Goal: Task Accomplishment & Management: Complete application form

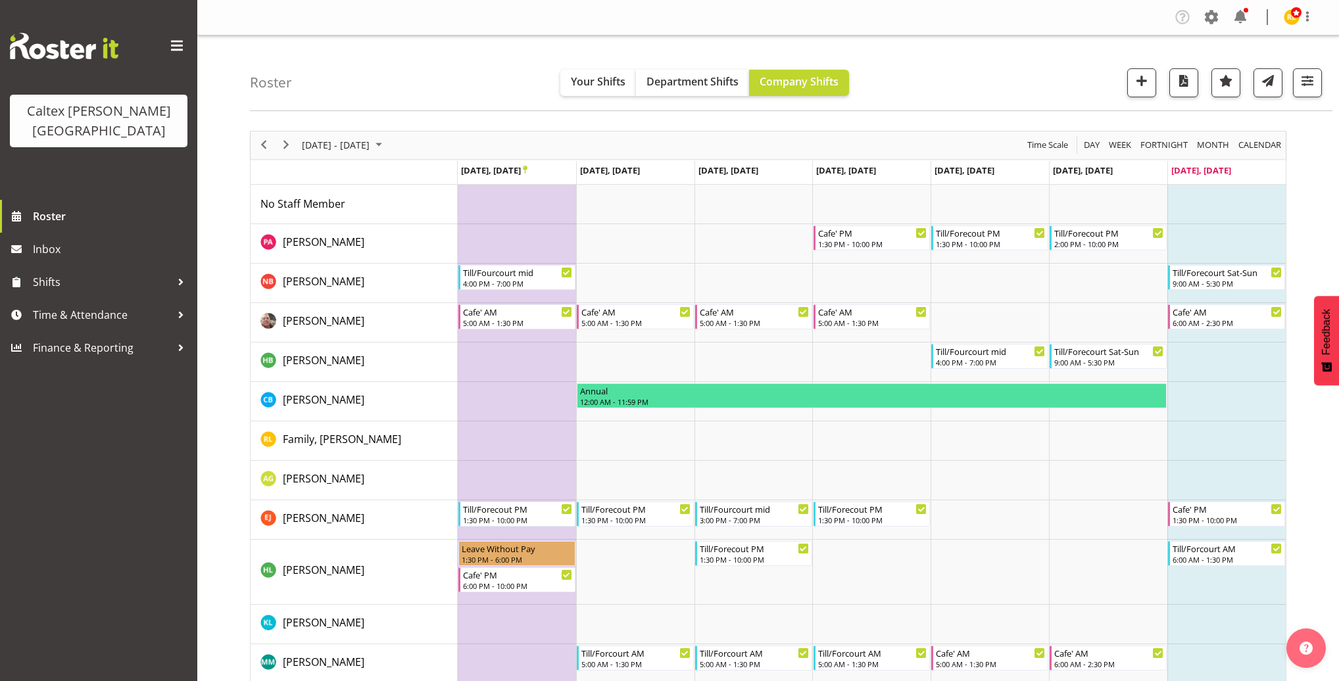
click at [1224, 353] on td "Timeline Week of September 28, 2025" at bounding box center [1226, 362] width 118 height 39
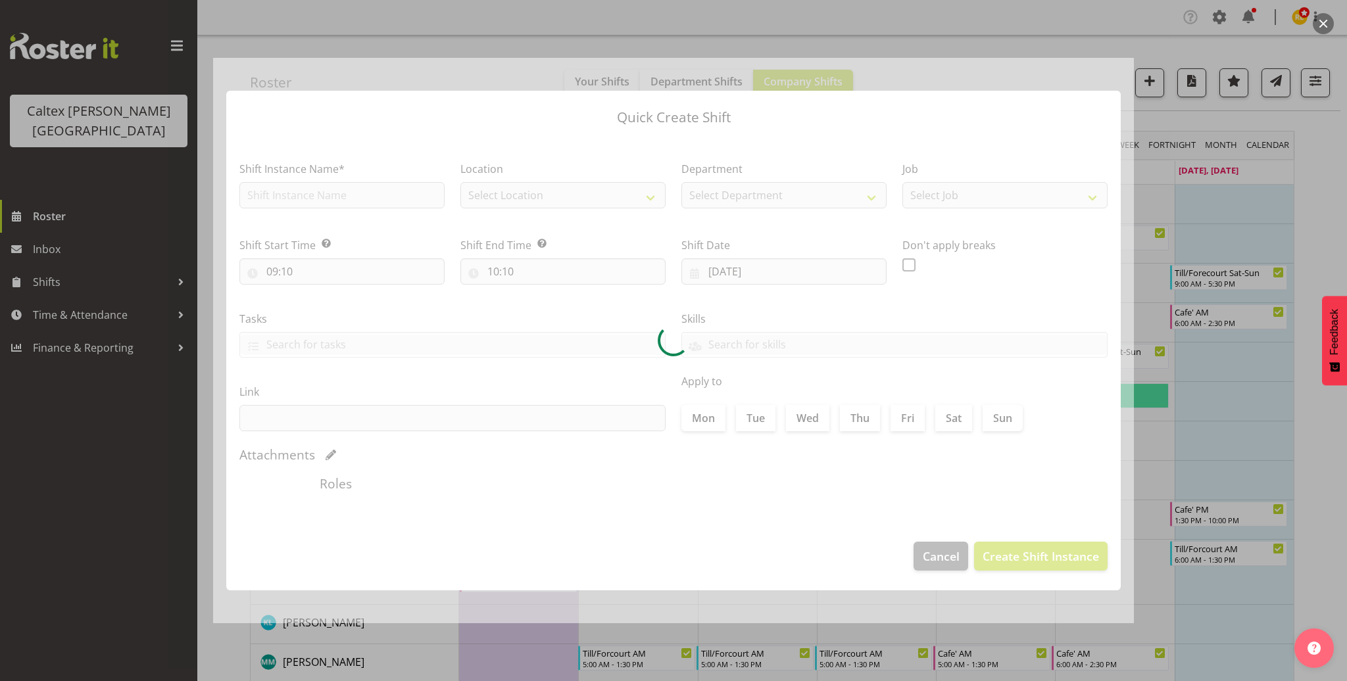
checkbox input "true"
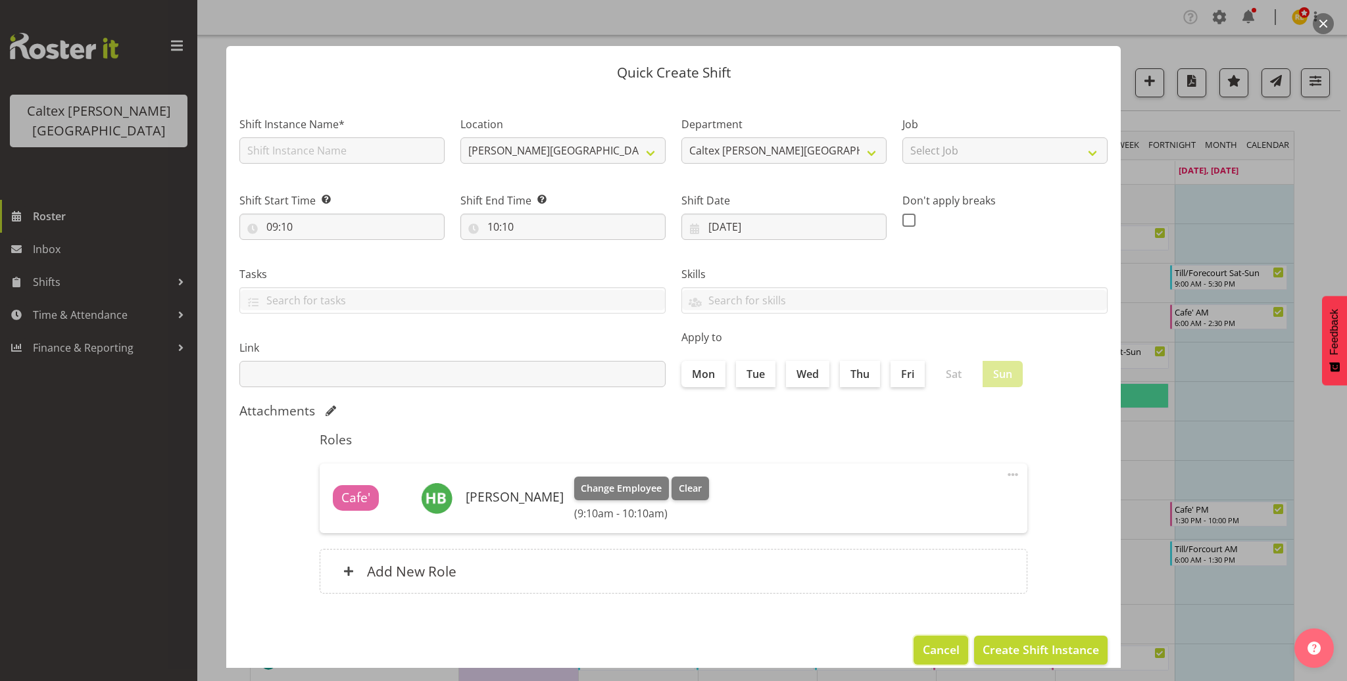
click at [942, 656] on span "Cancel" at bounding box center [941, 649] width 37 height 17
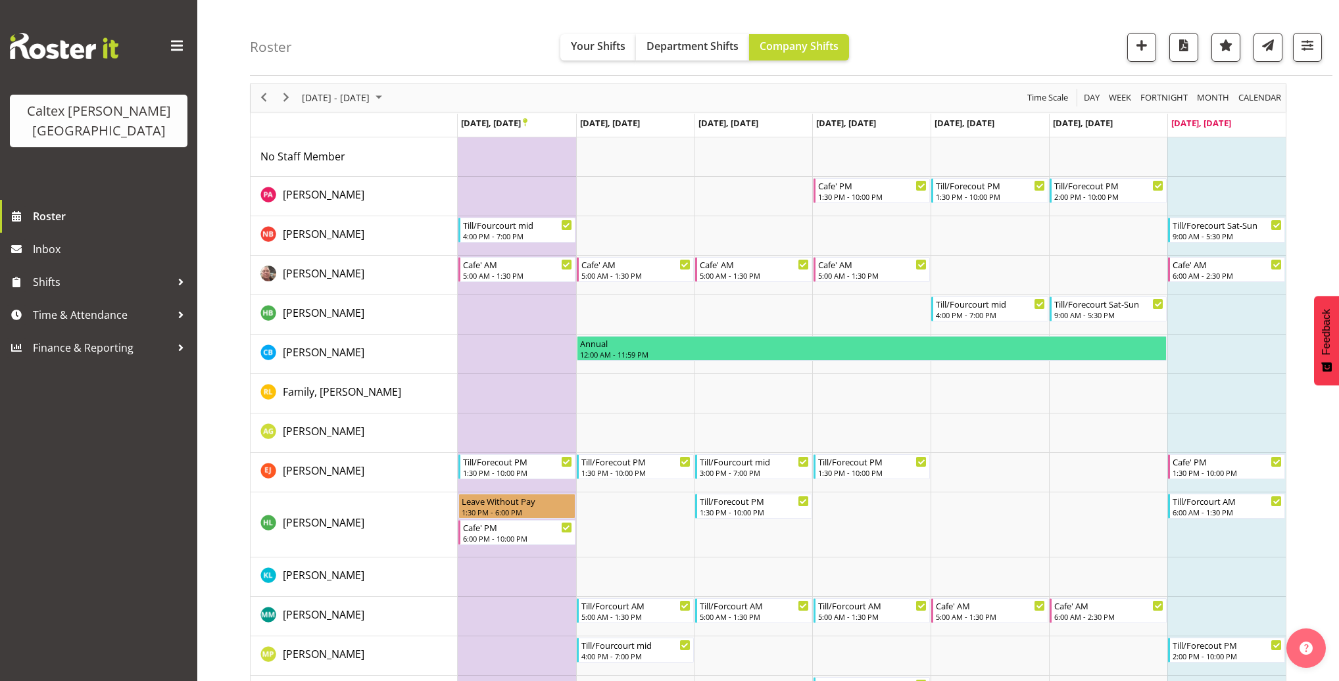
scroll to position [47, 0]
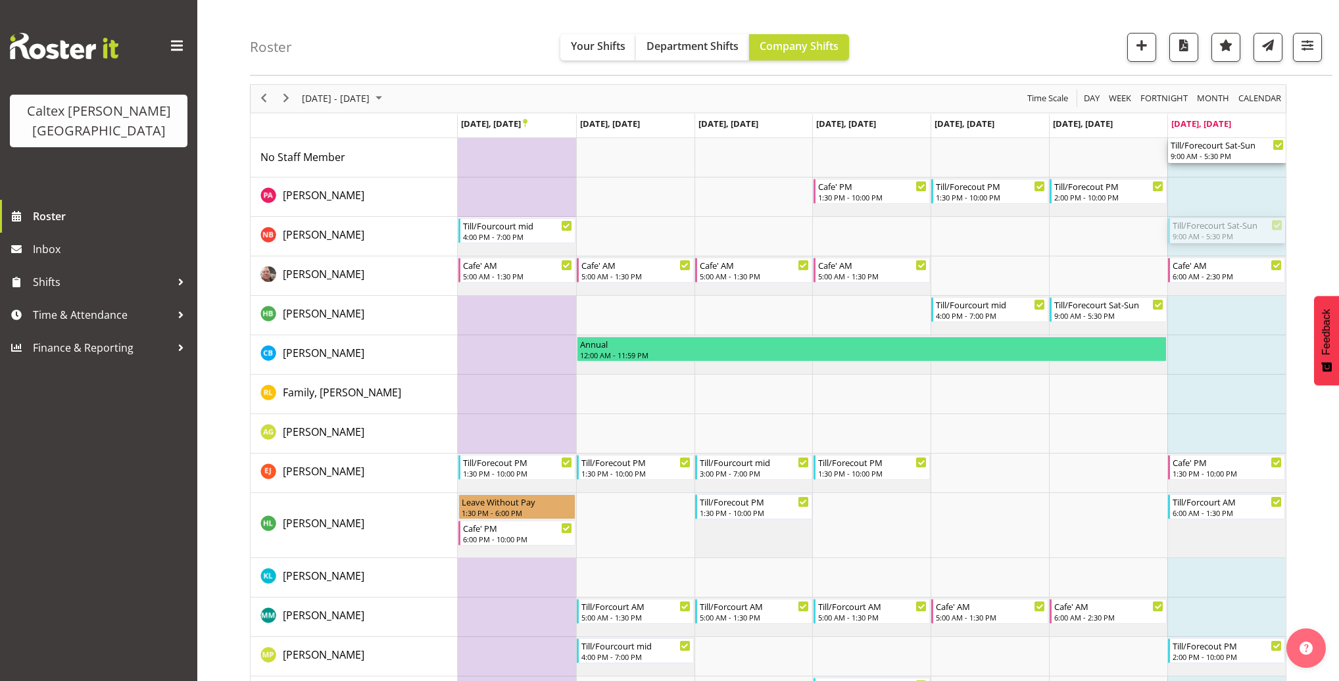
drag, startPoint x: 1220, startPoint y: 231, endPoint x: 1220, endPoint y: 157, distance: 74.3
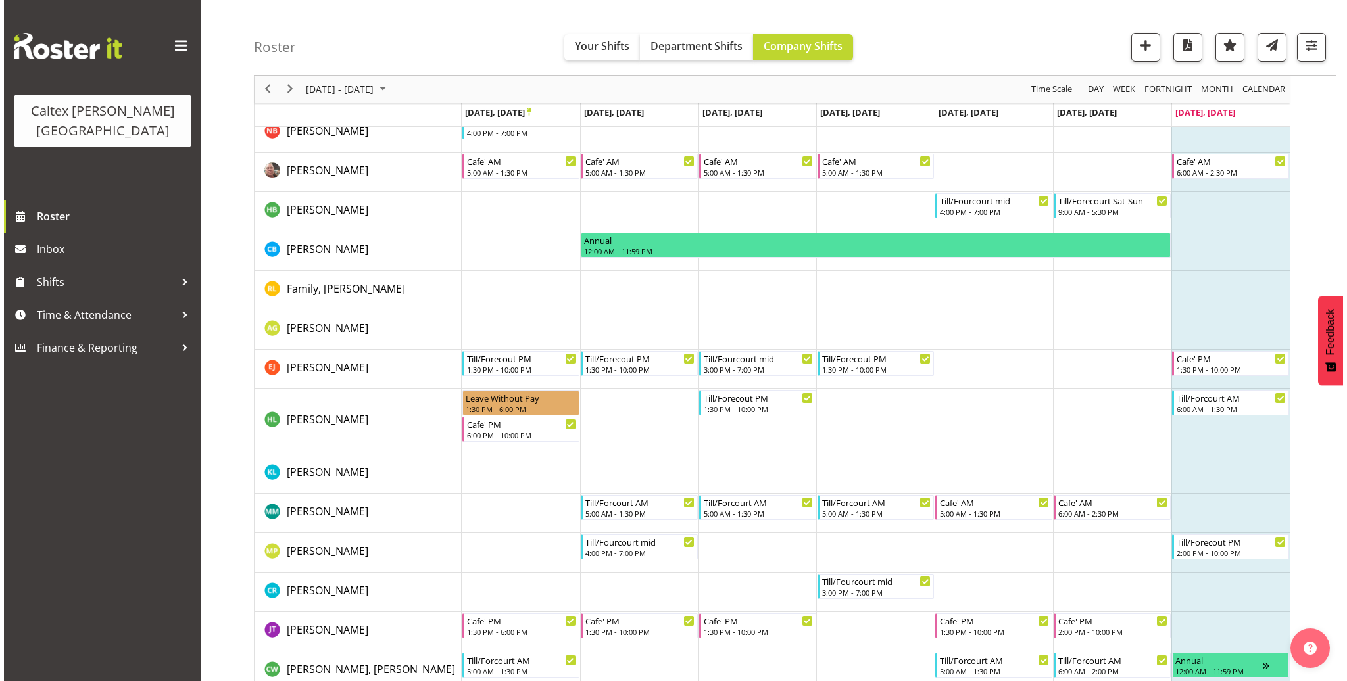
scroll to position [158, 0]
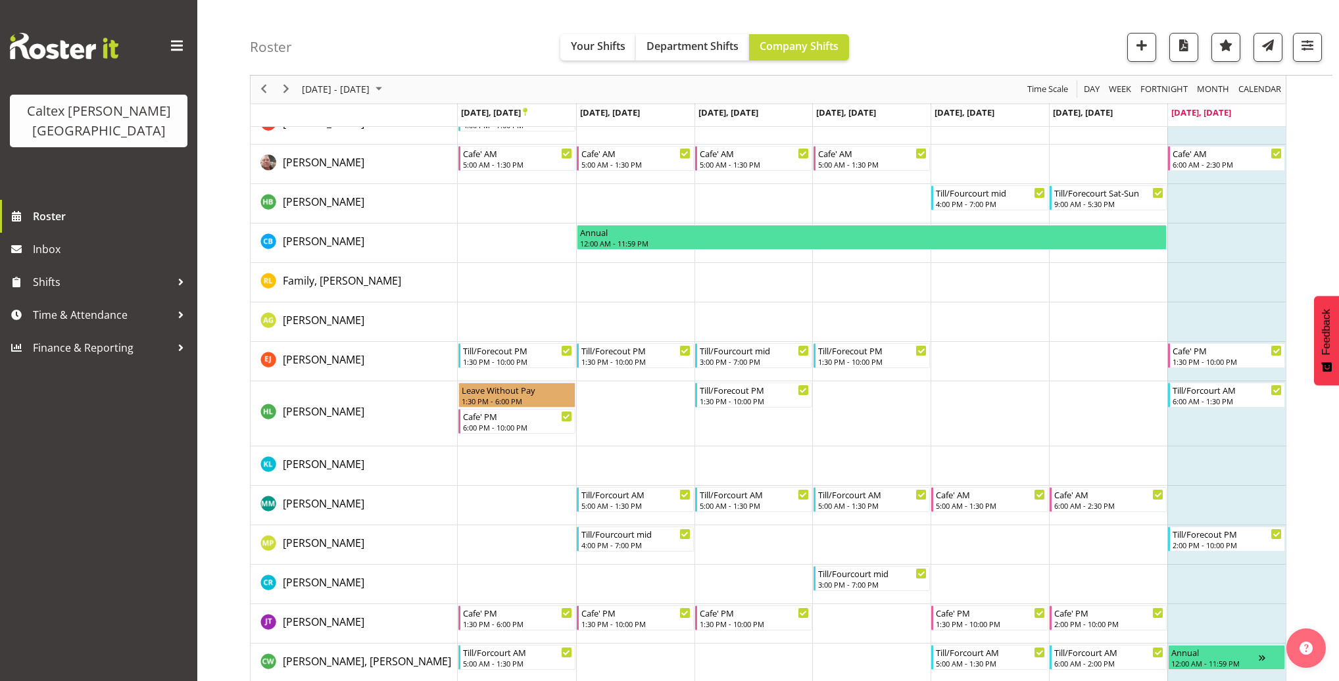
click at [1206, 621] on td "Timeline Week of September 28, 2025" at bounding box center [1226, 623] width 118 height 39
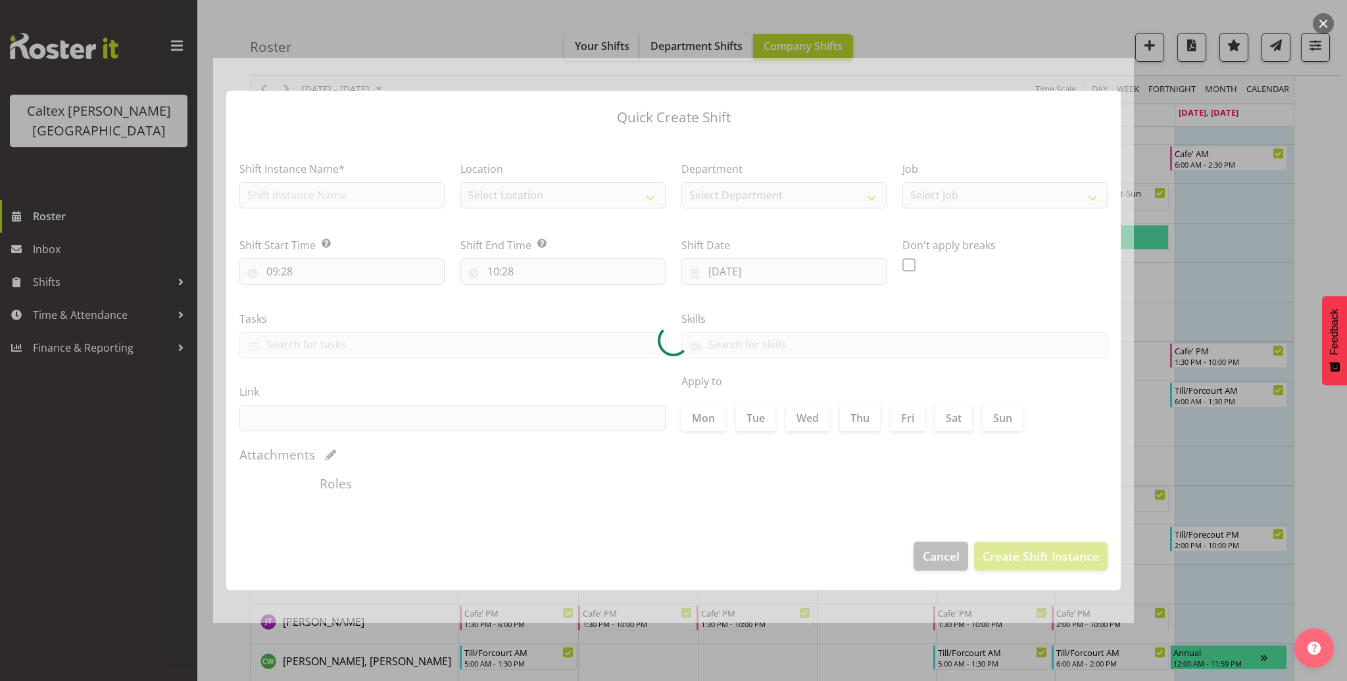
checkbox input "true"
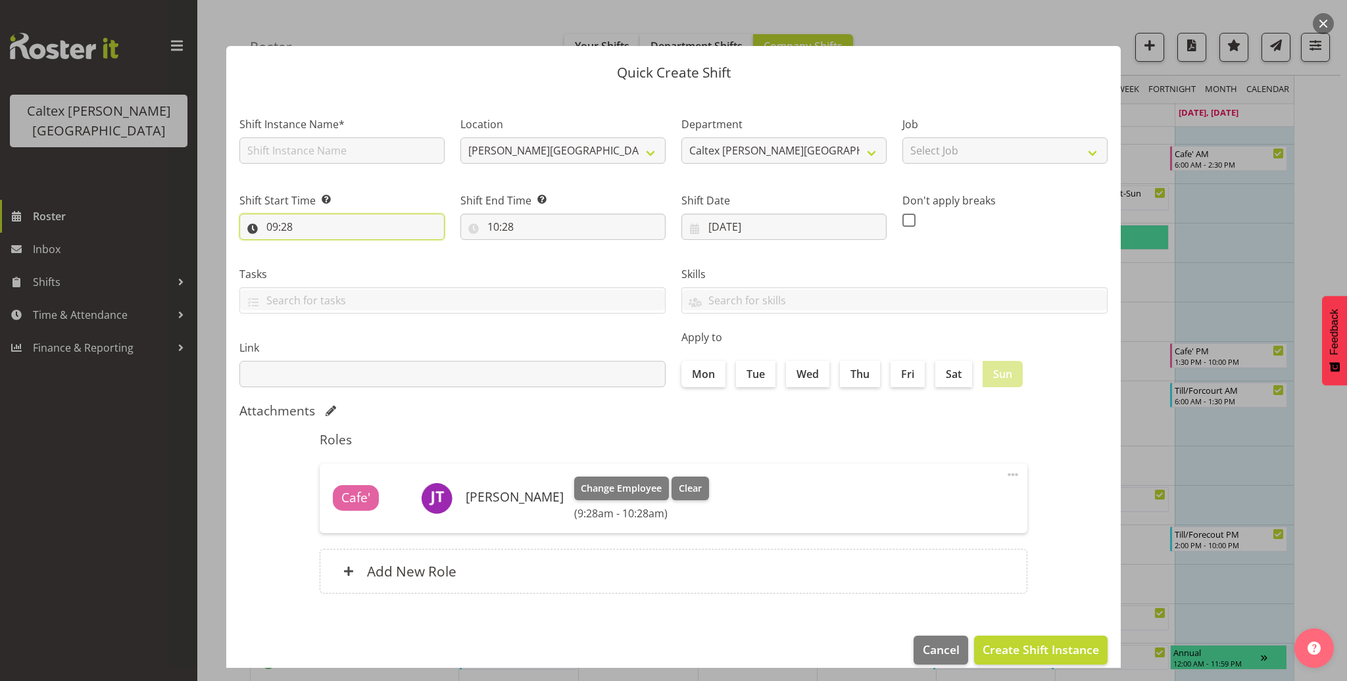
click at [289, 227] on input "09:28" at bounding box center [341, 227] width 205 height 26
click at [326, 261] on select "00 01 02 03 04 05 06 07 08 09 10 11 12 13 14 15 16 17 18 19 20 21 22 23" at bounding box center [329, 261] width 30 height 26
select select "12"
click at [314, 248] on select "00 01 02 03 04 05 06 07 08 09 10 11 12 13 14 15 16 17 18 19 20 21 22 23" at bounding box center [329, 261] width 30 height 26
type input "12:28"
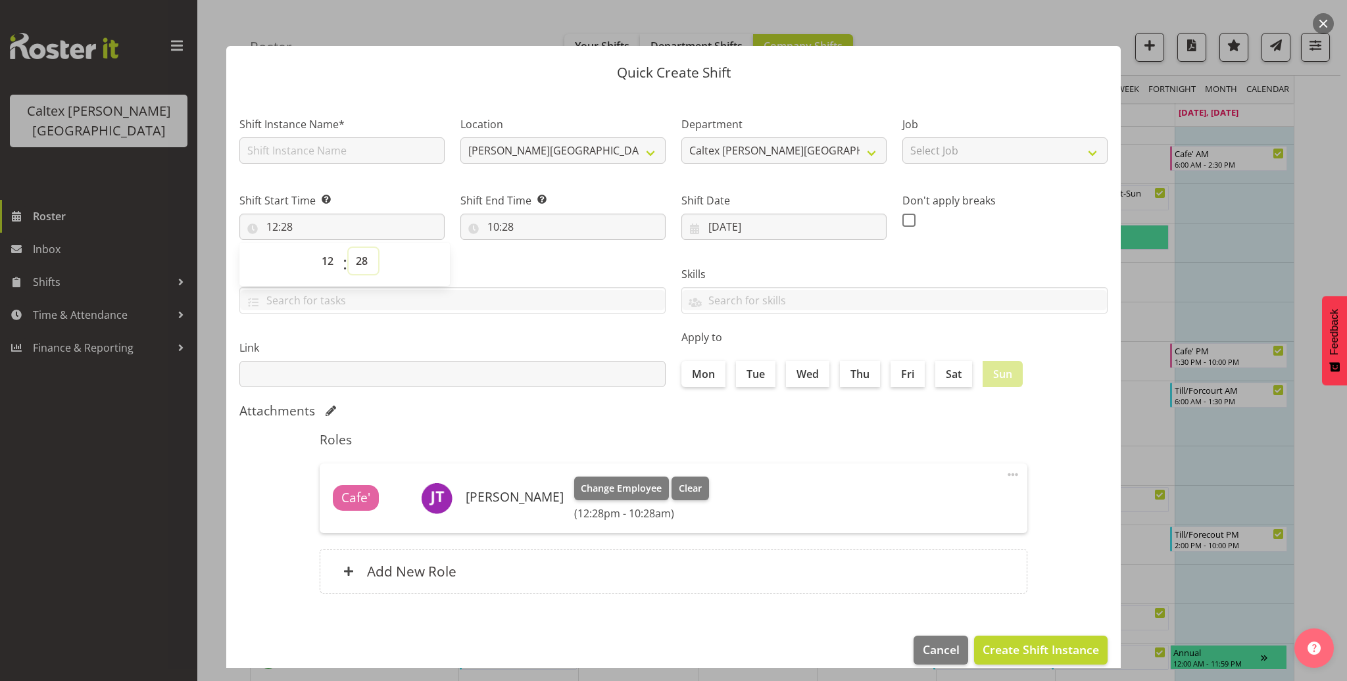
click at [365, 262] on select "00 01 02 03 04 05 06 07 08 09 10 11 12 13 14 15 16 17 18 19 20 21 22 23 24 25 2…" at bounding box center [364, 261] width 30 height 26
select select "0"
click at [349, 248] on select "00 01 02 03 04 05 06 07 08 09 10 11 12 13 14 15 16 17 18 19 20 21 22 23 24 25 2…" at bounding box center [364, 261] width 30 height 26
type input "12:00"
click at [497, 232] on input "10:28" at bounding box center [562, 227] width 205 height 26
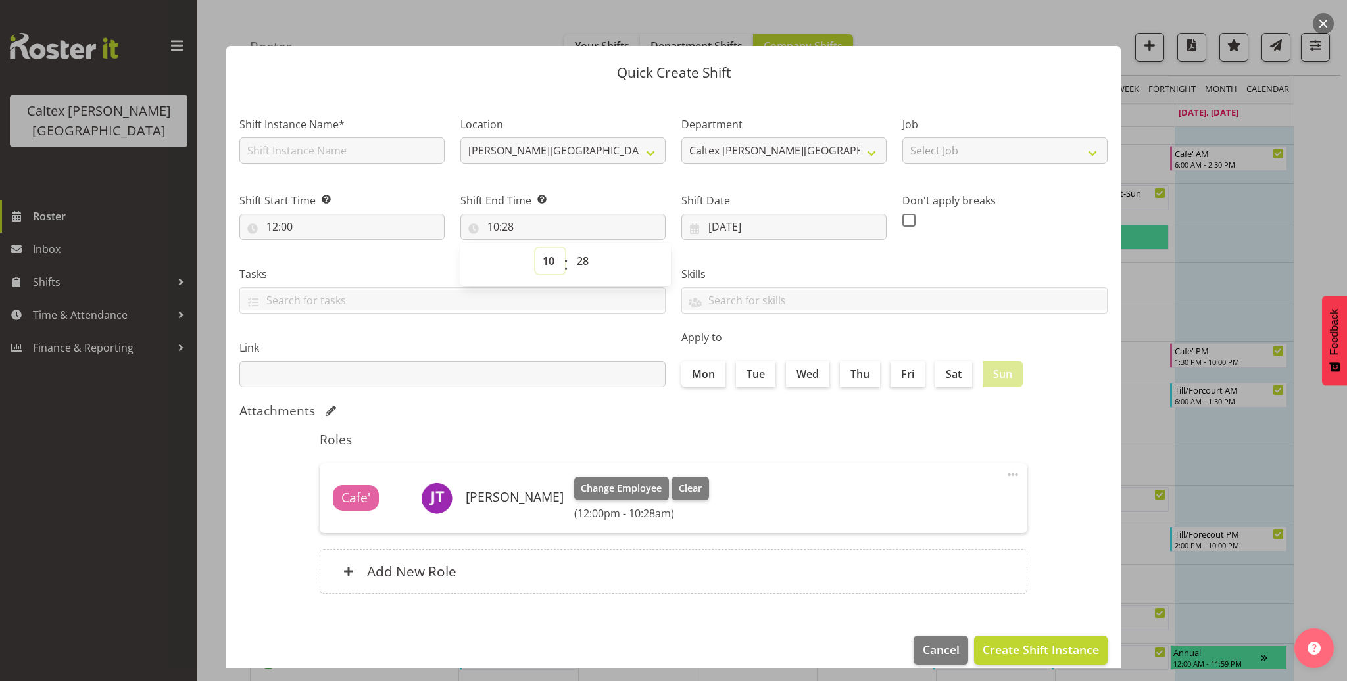
click at [558, 262] on select "00 01 02 03 04 05 06 07 08 09 10 11 12 13 14 15 16 17 18 19 20 21 22 23" at bounding box center [550, 261] width 30 height 26
select select "17"
click at [535, 248] on select "00 01 02 03 04 05 06 07 08 09 10 11 12 13 14 15 16 17 18 19 20 21 22 23" at bounding box center [550, 261] width 30 height 26
type input "17:28"
click at [585, 262] on select "00 01 02 03 04 05 06 07 08 09 10 11 12 13 14 15 16 17 18 19 20 21 22 23 24 25 2…" at bounding box center [584, 261] width 30 height 26
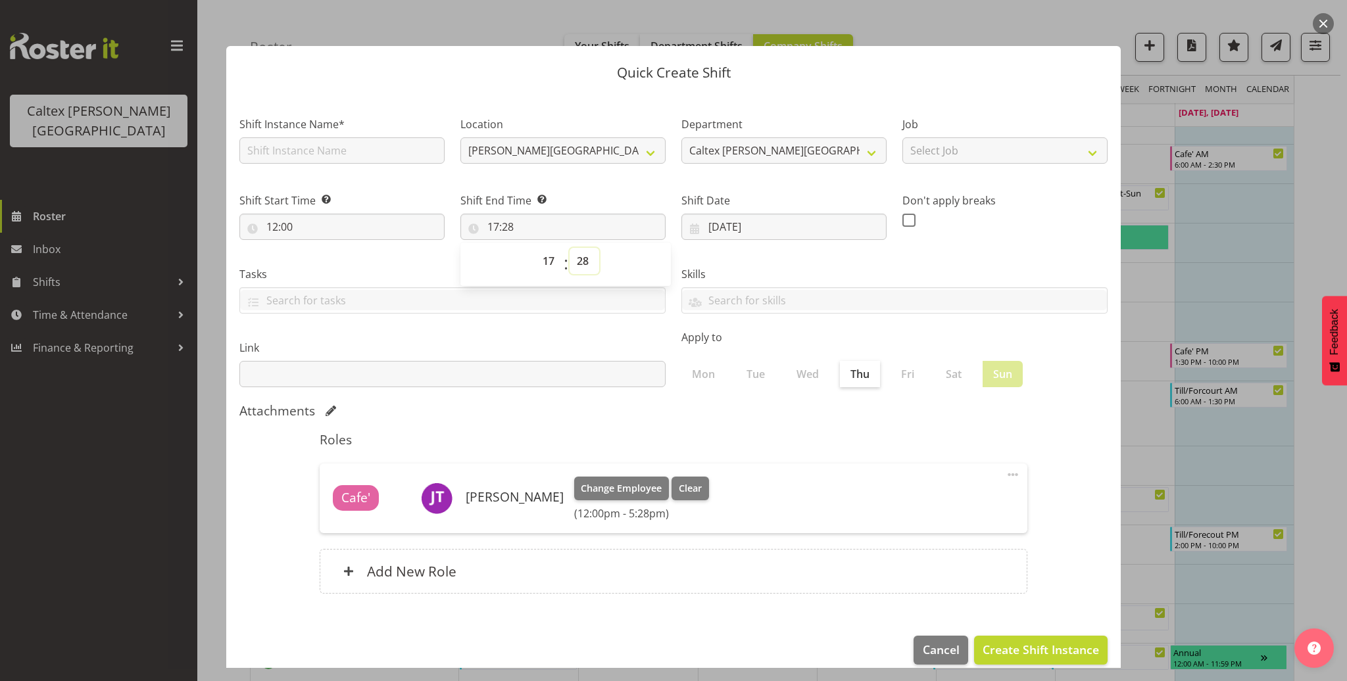
select select "30"
click at [569, 248] on select "00 01 02 03 04 05 06 07 08 09 10 11 12 13 14 15 16 17 18 19 20 21 22 23 24 25 2…" at bounding box center [584, 261] width 30 height 26
type input "17:30"
click at [802, 254] on div "Skills" at bounding box center [894, 285] width 442 height 74
click at [362, 155] on input "text" at bounding box center [341, 150] width 205 height 26
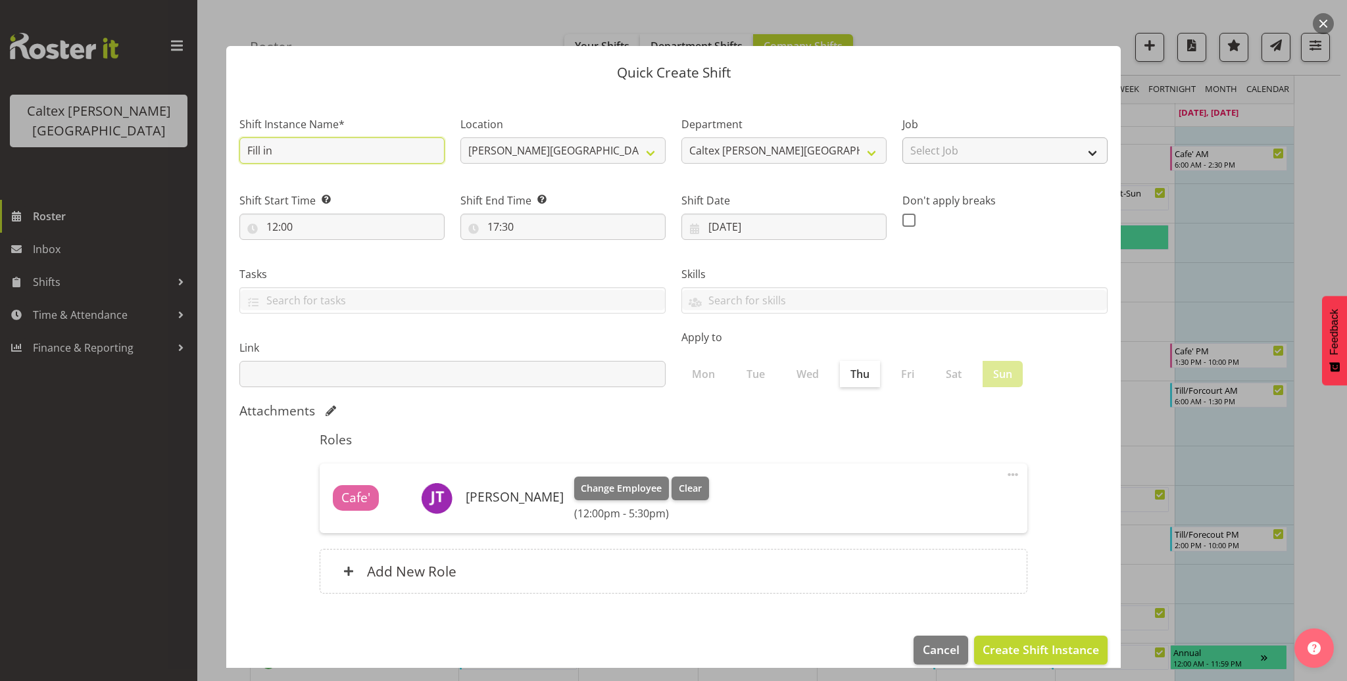
type input "Fill in"
click at [998, 157] on select "Select Job traning" at bounding box center [1004, 150] width 205 height 26
click at [1014, 650] on span "Create Shift Instance" at bounding box center [1040, 649] width 116 height 17
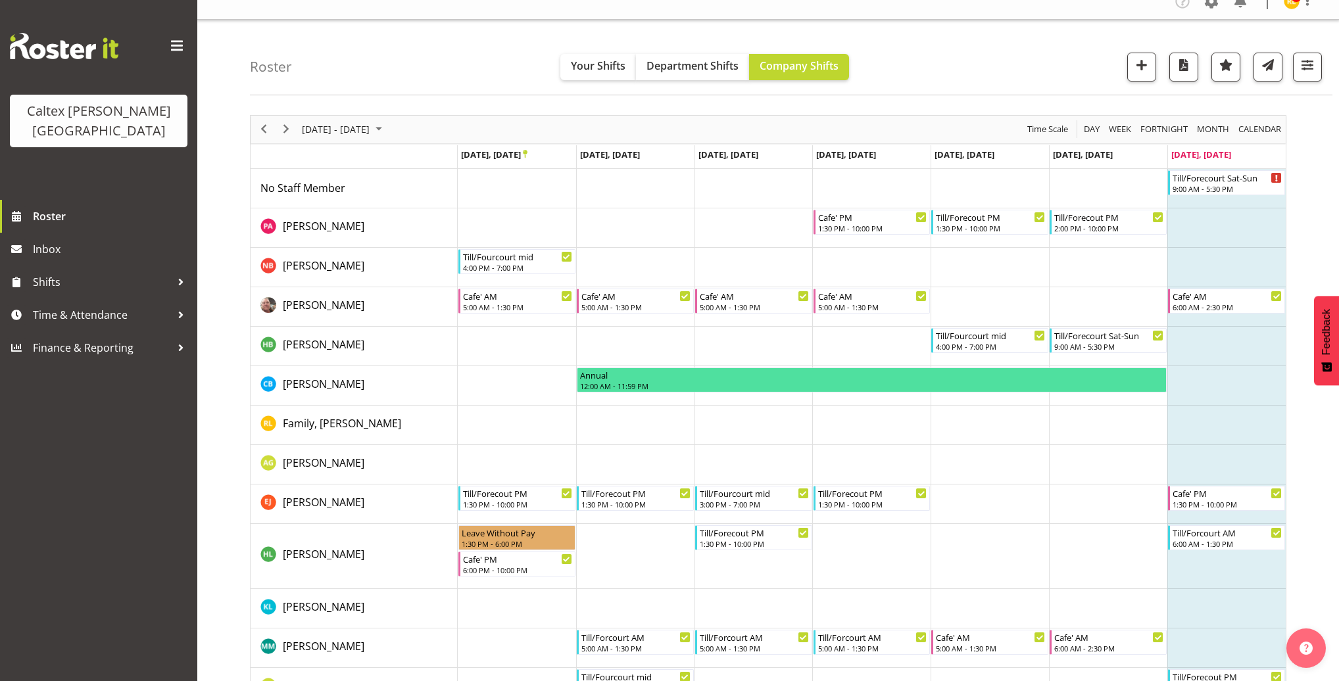
scroll to position [0, 0]
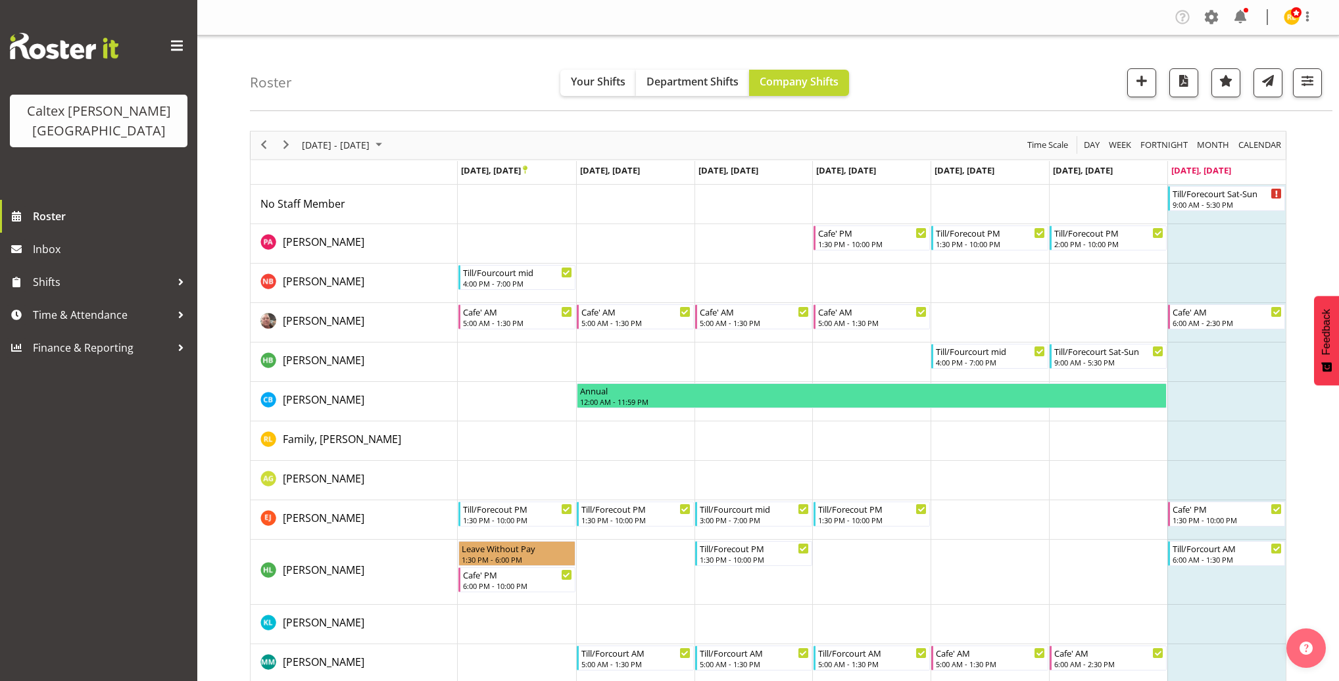
click at [1214, 237] on td "Timeline Week of September 28, 2025" at bounding box center [1226, 243] width 118 height 39
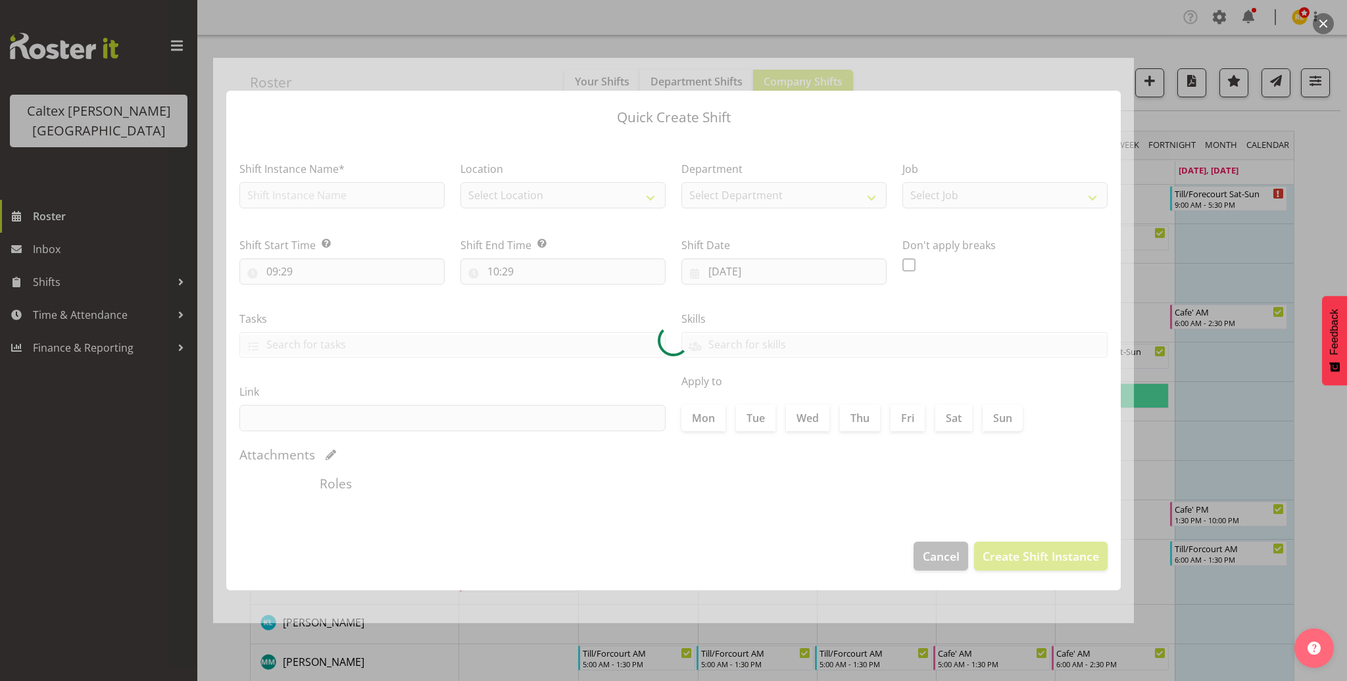
checkbox input "true"
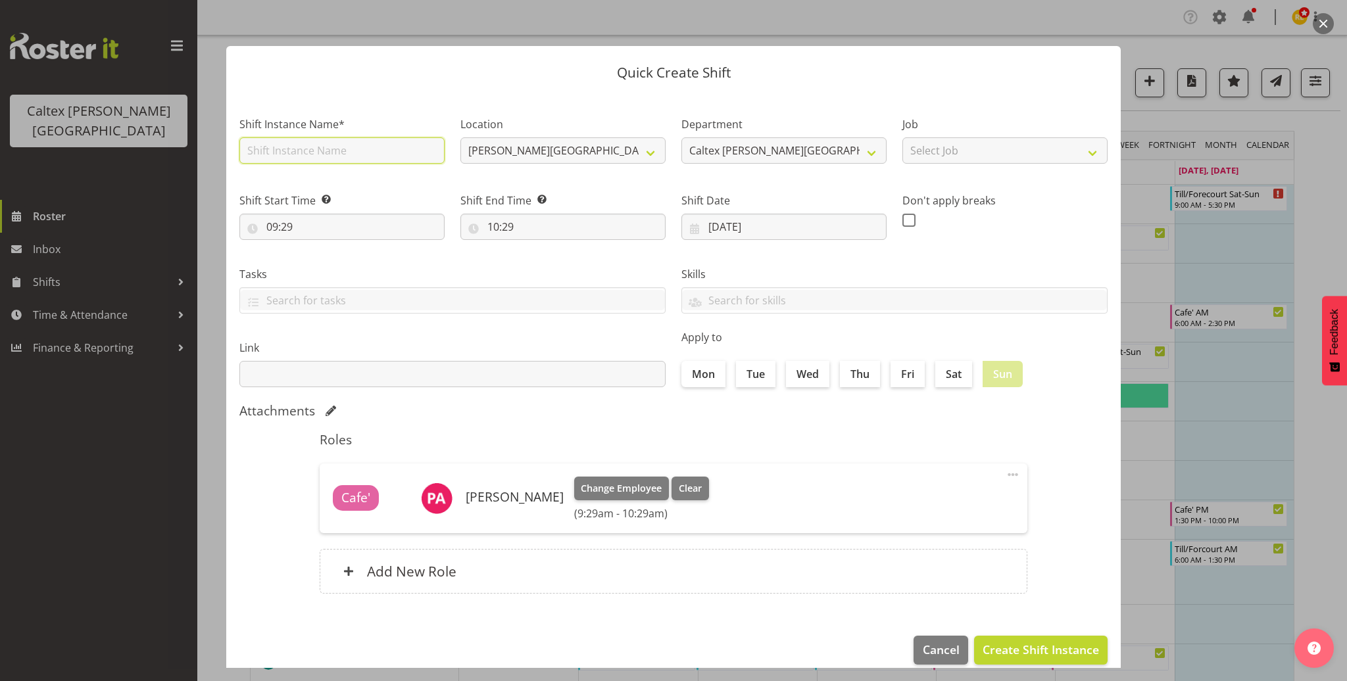
click at [356, 159] on input "text" at bounding box center [341, 150] width 205 height 26
type input "Fill in"
click at [502, 231] on input "10:29" at bounding box center [562, 227] width 205 height 26
click at [543, 258] on select "00 01 02 03 04 05 06 07 08 09 10 11 12 13 14 15 16 17 18 19 20 21 22 23" at bounding box center [550, 261] width 30 height 26
select select "12"
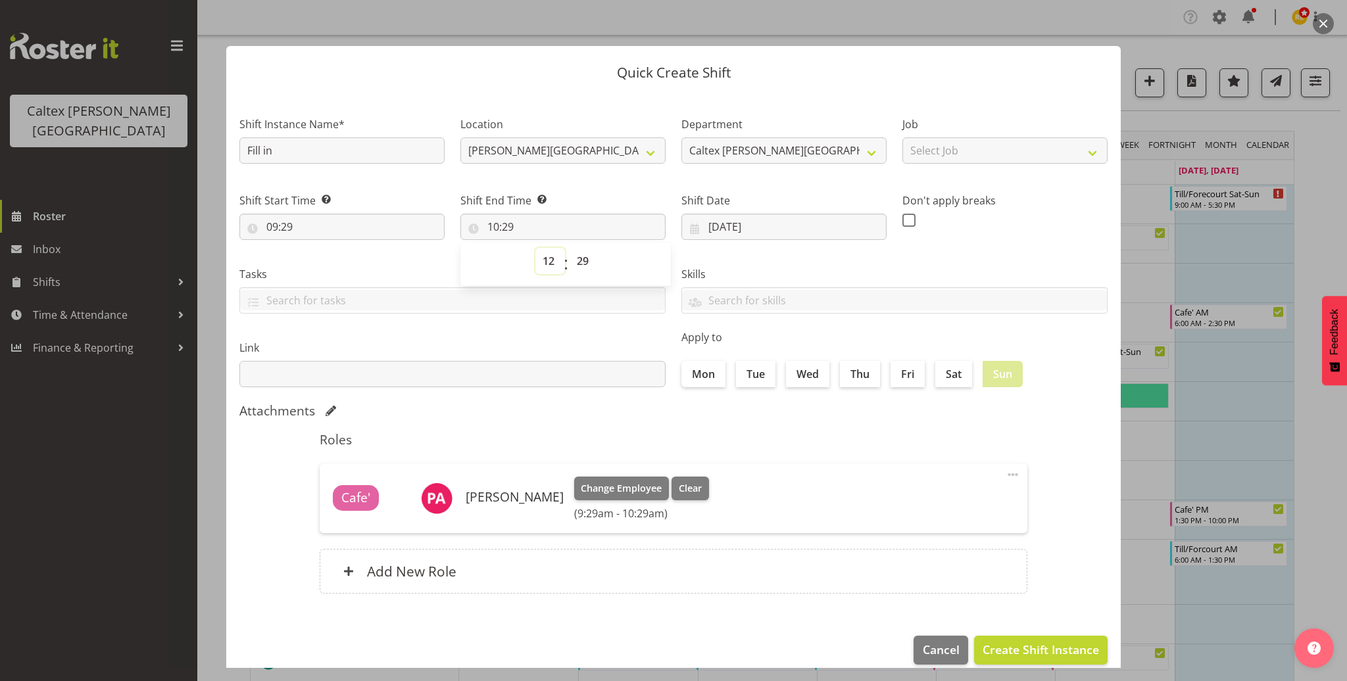
click at [535, 248] on select "00 01 02 03 04 05 06 07 08 09 10 11 12 13 14 15 16 17 18 19 20 21 22 23" at bounding box center [550, 261] width 30 height 26
type input "12:29"
click at [579, 260] on select "00 01 02 03 04 05 06 07 08 09 10 11 12 13 14 15 16 17 18 19 20 21 22 23 24 25 2…" at bounding box center [584, 261] width 30 height 26
select select "0"
click at [569, 248] on select "00 01 02 03 04 05 06 07 08 09 10 11 12 13 14 15 16 17 18 19 20 21 22 23 24 25 2…" at bounding box center [584, 261] width 30 height 26
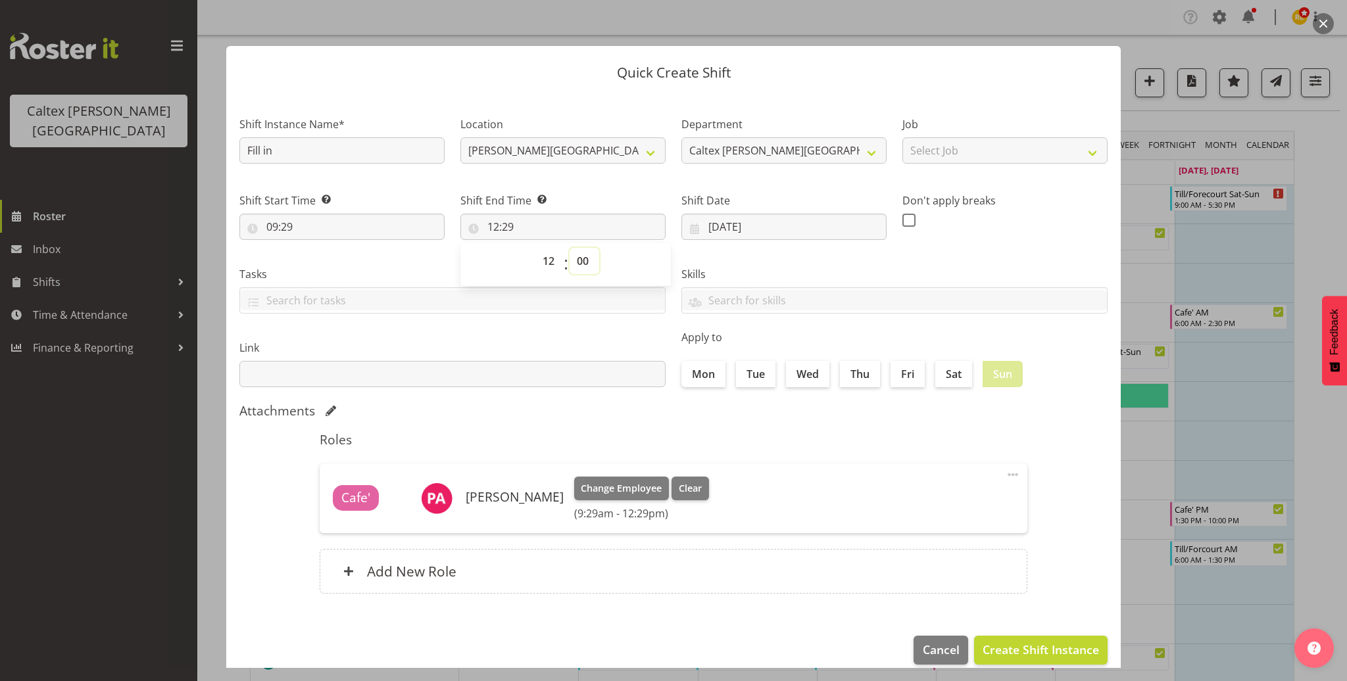
type input "12:00"
click at [514, 348] on label "Link" at bounding box center [452, 348] width 426 height 16
click at [1043, 650] on span "Create Shift Instance" at bounding box center [1040, 649] width 116 height 17
